Goal: Task Accomplishment & Management: Manage account settings

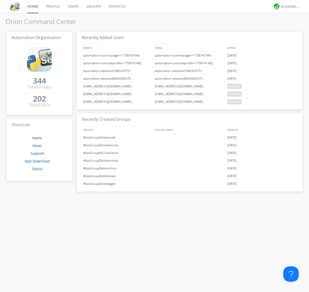
click at [73, 6] on link "Users" at bounding box center [73, 6] width 19 height 13
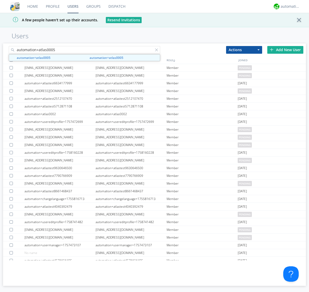
type input "automation+atlas0005"
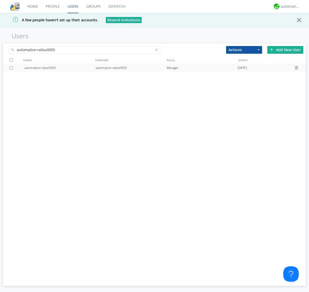
click at [131, 68] on div "automation+atlas0005" at bounding box center [130, 68] width 71 height 8
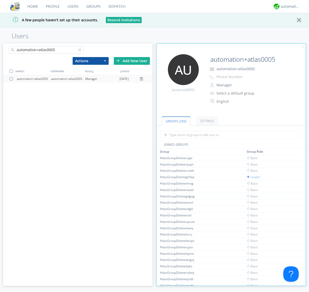
click at [206, 121] on link "Settings" at bounding box center [207, 120] width 22 height 9
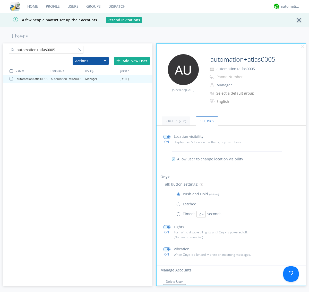
click at [179, 215] on span at bounding box center [179, 215] width 6 height 6
click at [0, 0] on input "radio" at bounding box center [0, 0] width 0 height 0
click at [200, 214] on button "2" at bounding box center [200, 214] width 9 height 6
click at [0, 0] on link "5" at bounding box center [0, 0] width 0 height 0
click at [200, 214] on button "5" at bounding box center [200, 214] width 9 height 6
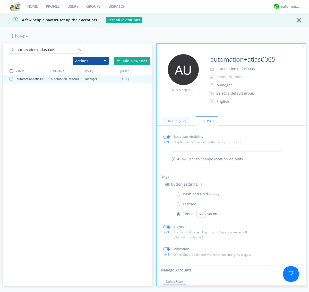
click at [0, 0] on link "3" at bounding box center [0, 0] width 0 height 0
click at [179, 195] on span at bounding box center [179, 195] width 6 height 6
click at [0, 0] on input "radio" at bounding box center [0, 0] width 0 height 0
